Goal: Obtain resource: Obtain resource

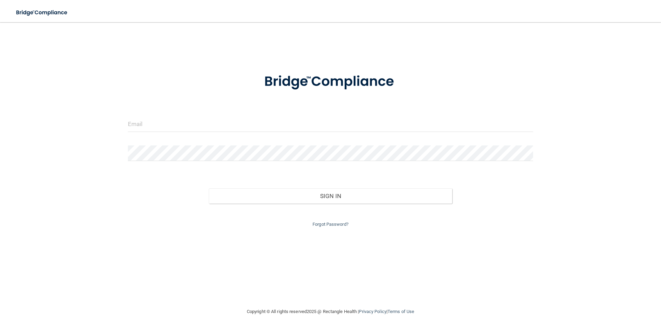
click at [171, 134] on div at bounding box center [331, 126] width 416 height 21
click at [163, 118] on input "email" at bounding box center [331, 124] width 406 height 16
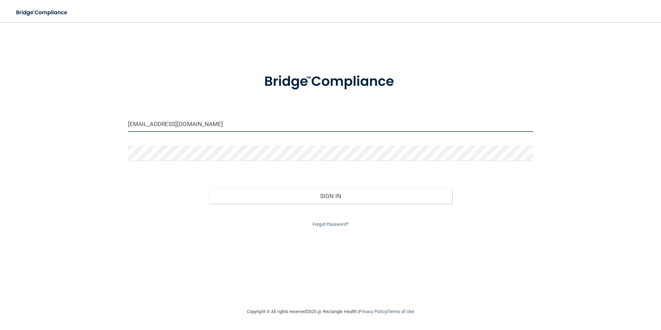
type input "[EMAIL_ADDRESS][DOMAIN_NAME]"
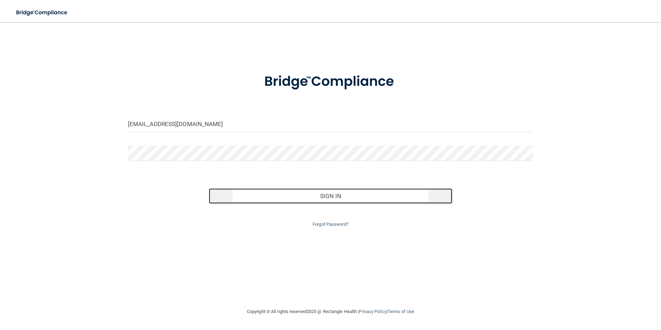
click at [219, 189] on button "Sign In" at bounding box center [331, 195] width 244 height 15
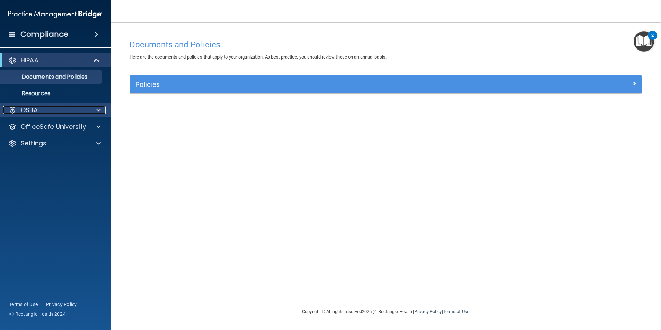
click at [98, 111] on span at bounding box center [99, 110] width 4 height 8
click at [94, 34] on span at bounding box center [96, 34] width 4 height 8
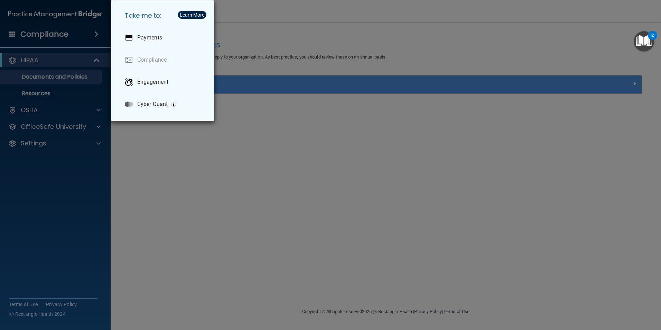
click at [94, 34] on div "Take me to: Payments Compliance Engagement Cyber Quant" at bounding box center [330, 165] width 661 height 330
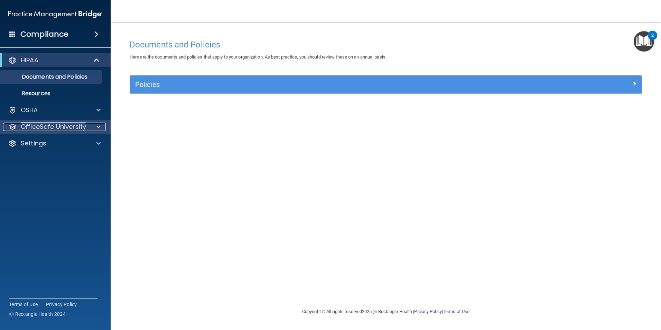
click at [97, 126] on span at bounding box center [99, 126] width 4 height 8
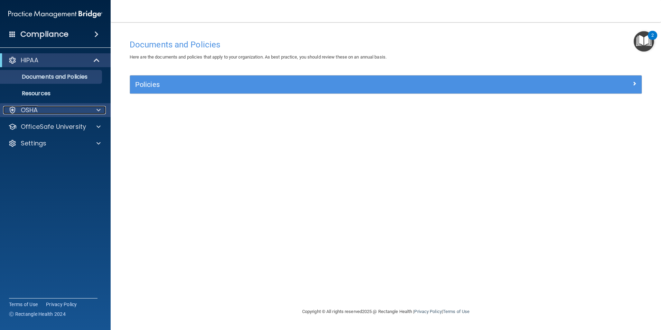
click at [99, 111] on span at bounding box center [99, 110] width 4 height 8
click at [12, 33] on span at bounding box center [12, 34] width 6 height 6
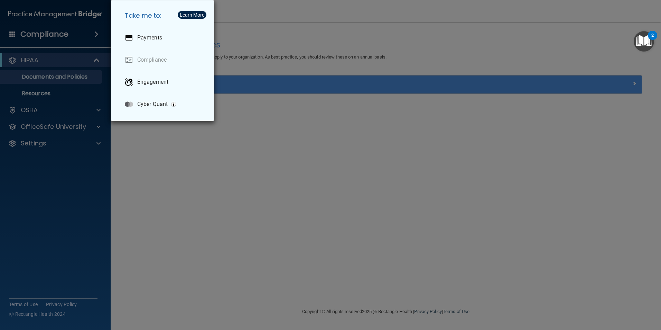
click at [12, 33] on div "Take me to: Payments Compliance Engagement Cyber Quant" at bounding box center [330, 165] width 661 height 330
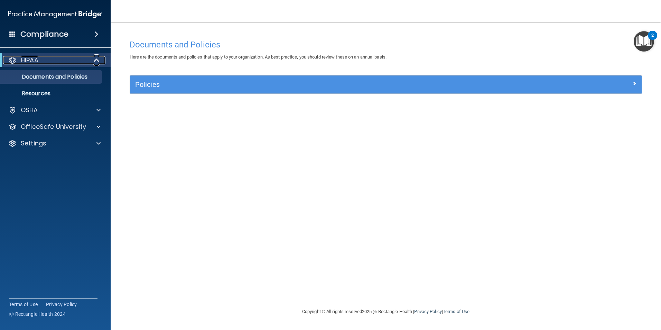
click at [39, 58] on div "HIPAA" at bounding box center [45, 60] width 85 height 8
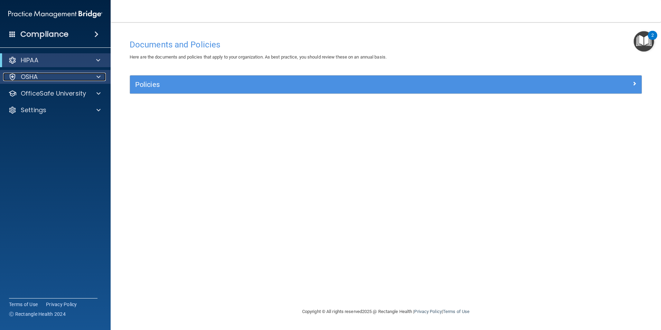
click at [46, 74] on div "OSHA" at bounding box center [46, 77] width 86 height 8
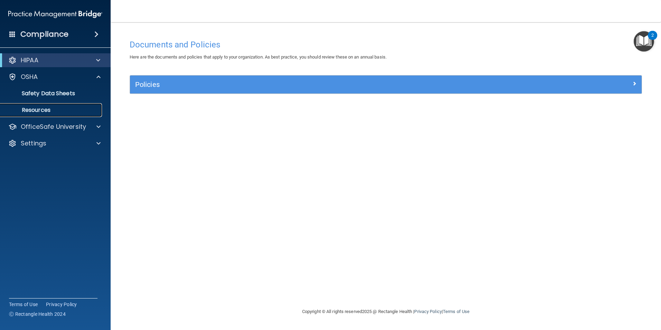
click at [49, 107] on p "Resources" at bounding box center [51, 110] width 94 height 7
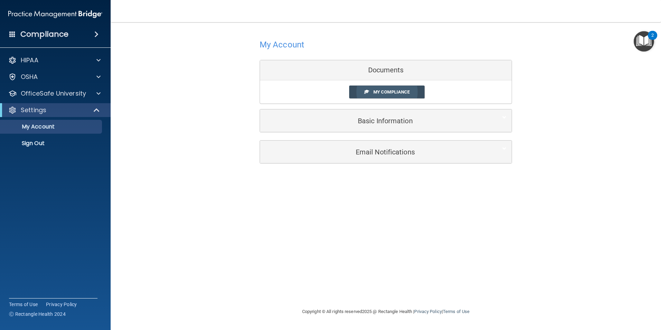
click at [366, 94] on link "My Compliance" at bounding box center [387, 91] width 76 height 13
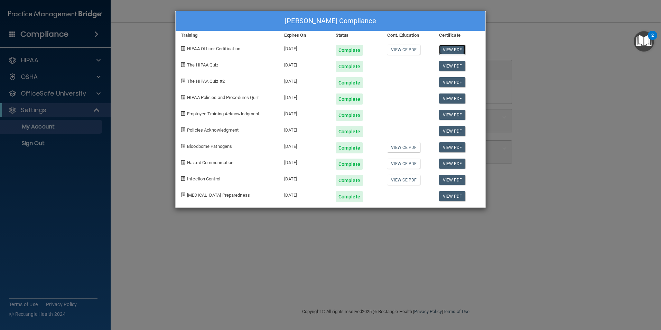
click at [452, 52] on link "View PDF" at bounding box center [452, 50] width 27 height 10
click at [443, 64] on link "View PDF" at bounding box center [452, 66] width 27 height 10
click at [450, 82] on link "View PDF" at bounding box center [452, 82] width 27 height 10
click at [457, 84] on link "View PDF" at bounding box center [452, 82] width 27 height 10
click at [453, 112] on link "View PDF" at bounding box center [452, 115] width 27 height 10
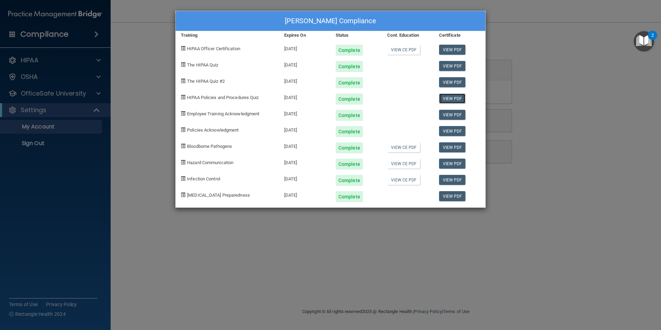
click at [443, 97] on link "View PDF" at bounding box center [452, 98] width 27 height 10
click at [447, 113] on link "View PDF" at bounding box center [452, 115] width 27 height 10
click at [442, 129] on link "View PDF" at bounding box center [452, 131] width 27 height 10
click at [448, 144] on link "View PDF" at bounding box center [452, 147] width 27 height 10
click at [450, 146] on link "View PDF" at bounding box center [452, 147] width 27 height 10
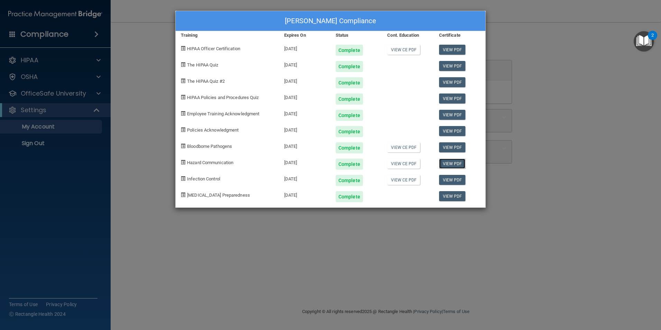
click at [451, 164] on link "View PDF" at bounding box center [452, 163] width 27 height 10
click at [440, 178] on link "View PDF" at bounding box center [452, 180] width 27 height 10
click at [451, 194] on link "View PDF" at bounding box center [452, 196] width 27 height 10
